Goal: Register for event/course

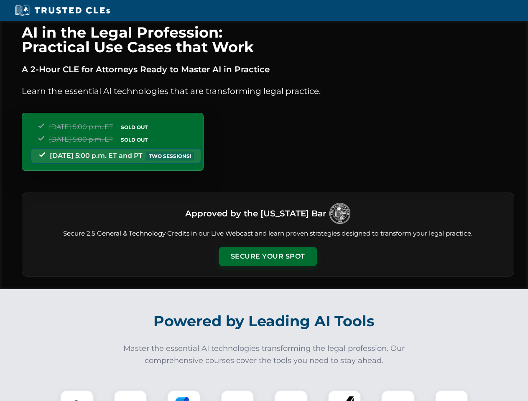
click at [268, 257] on button "Secure Your Spot" at bounding box center [268, 256] width 98 height 19
click at [77, 396] on img at bounding box center [77, 407] width 24 height 24
click at [130, 396] on div at bounding box center [130, 407] width 33 height 33
